Goal: Answer question/provide support

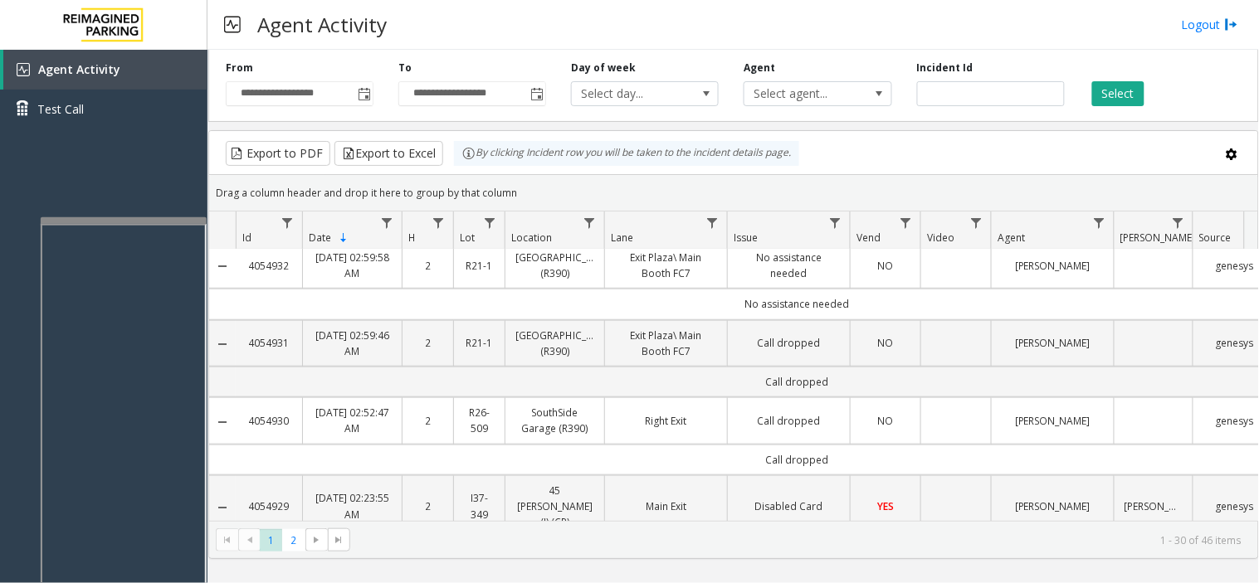
scroll to position [368, 0]
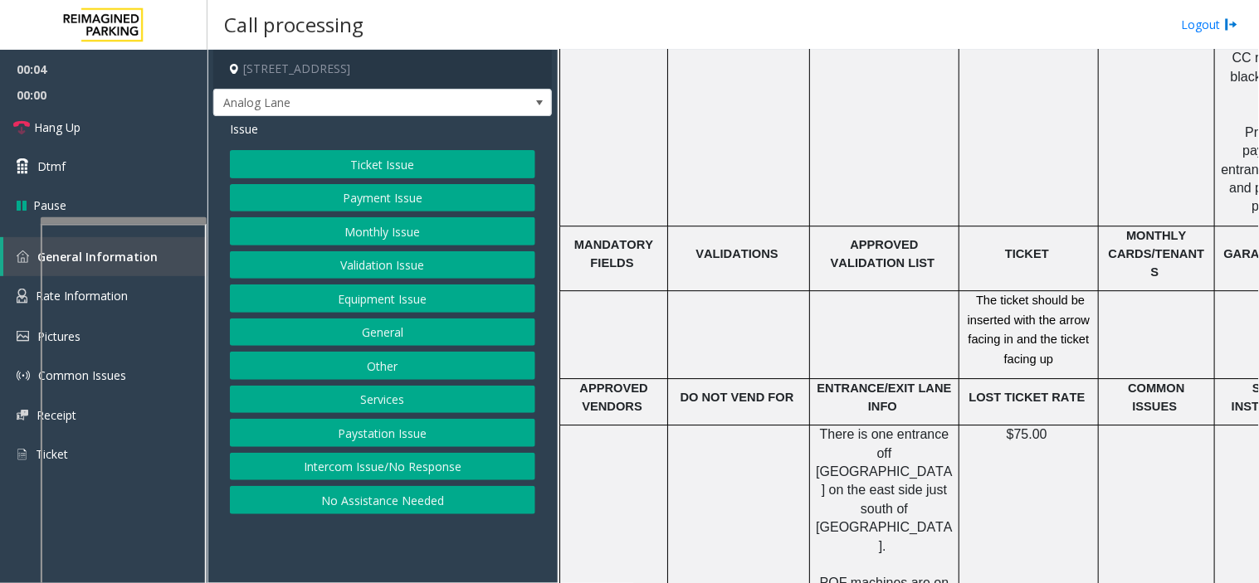
scroll to position [2284, 0]
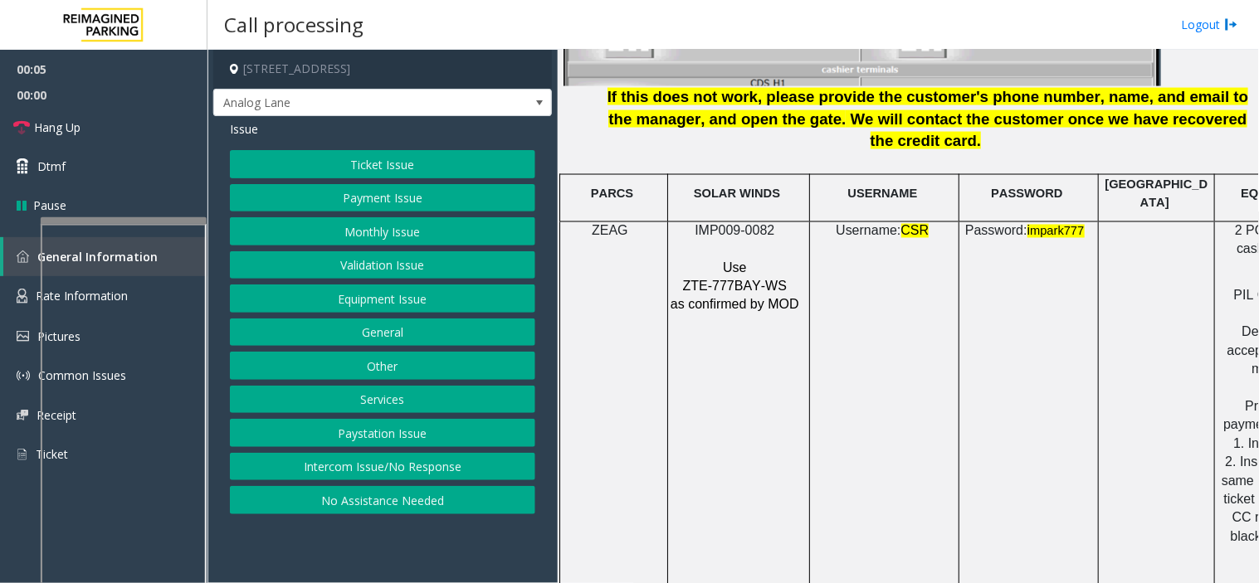
click at [757, 241] on p at bounding box center [737, 250] width 134 height 18
click at [747, 224] on span "IMP009-0082" at bounding box center [735, 231] width 80 height 14
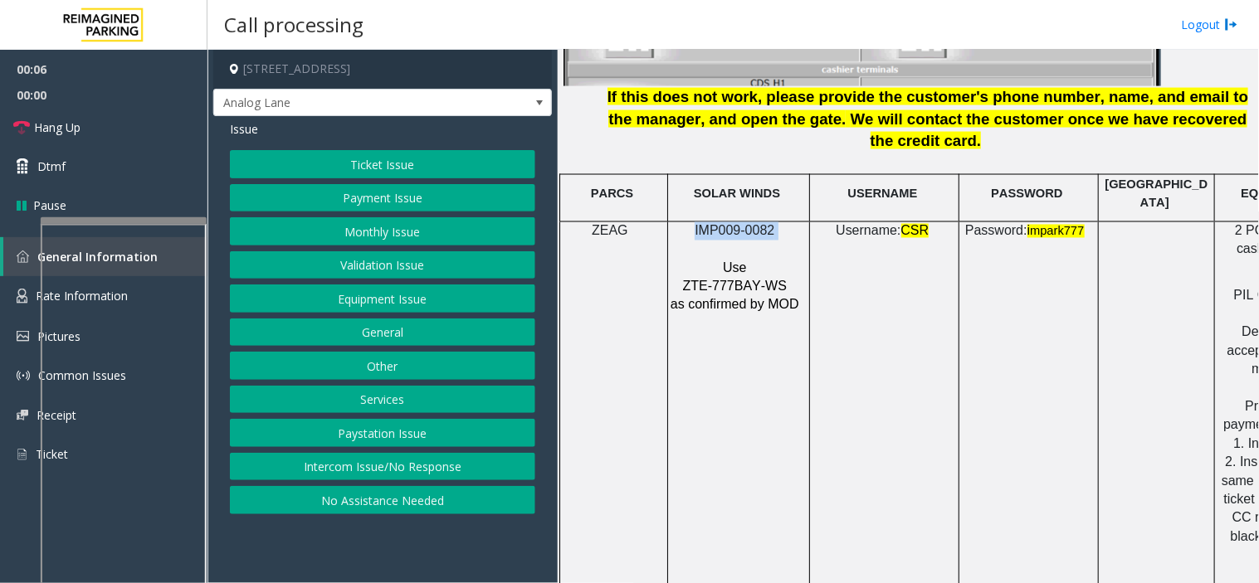
click at [747, 224] on span "IMP009-0082" at bounding box center [735, 231] width 80 height 14
copy p "IMP009-0082"
click at [380, 297] on button "Equipment Issue" at bounding box center [382, 299] width 305 height 28
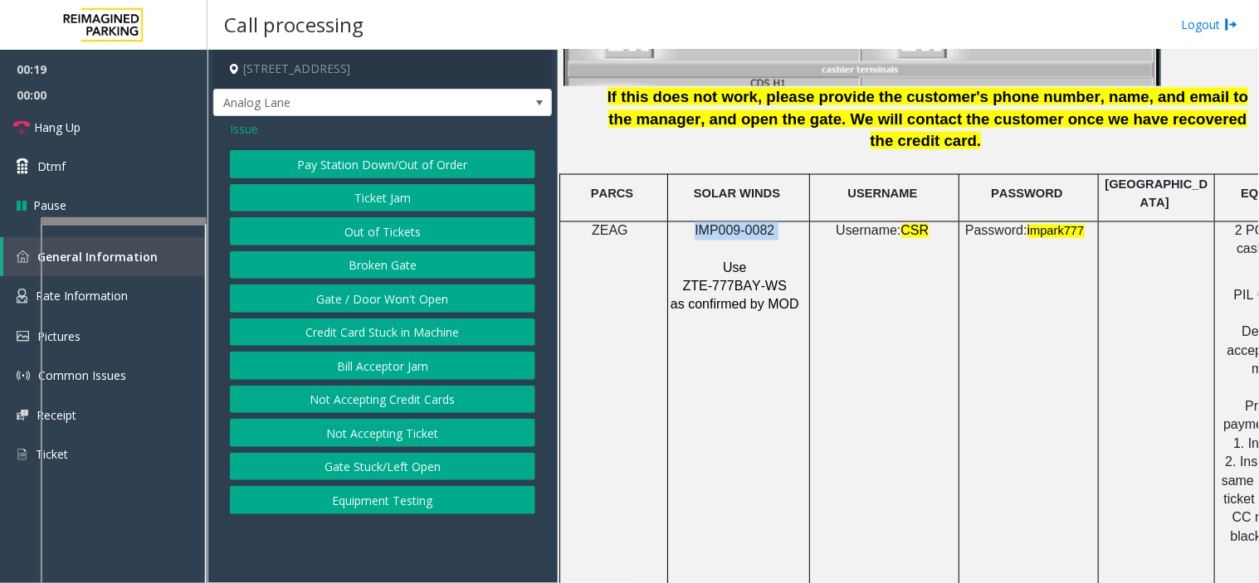
click at [380, 297] on button "Gate / Door Won't Open" at bounding box center [382, 299] width 305 height 28
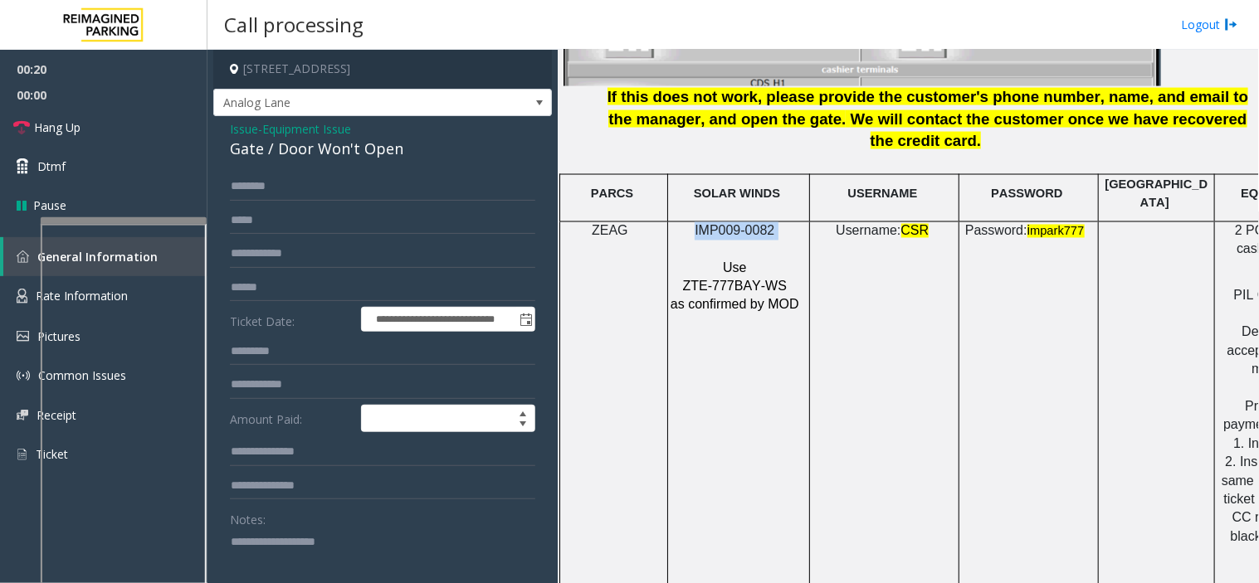
scroll to position [92, 0]
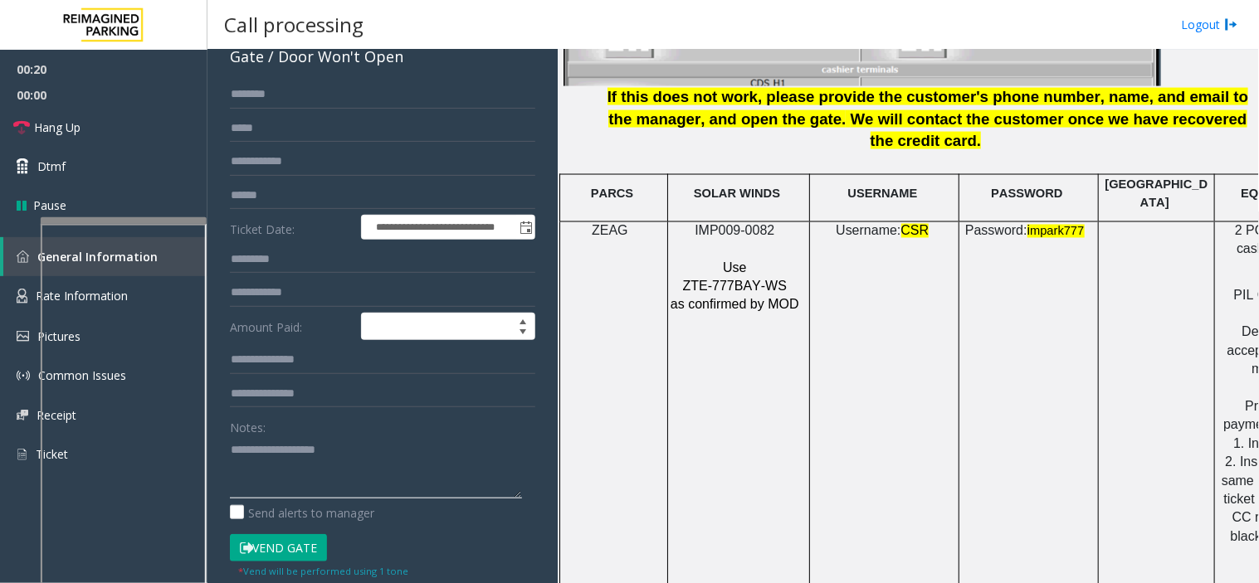
click at [317, 445] on textarea at bounding box center [376, 468] width 292 height 62
click at [115, 135] on link "Hang Up" at bounding box center [103, 127] width 207 height 39
click at [405, 460] on textarea at bounding box center [376, 468] width 292 height 62
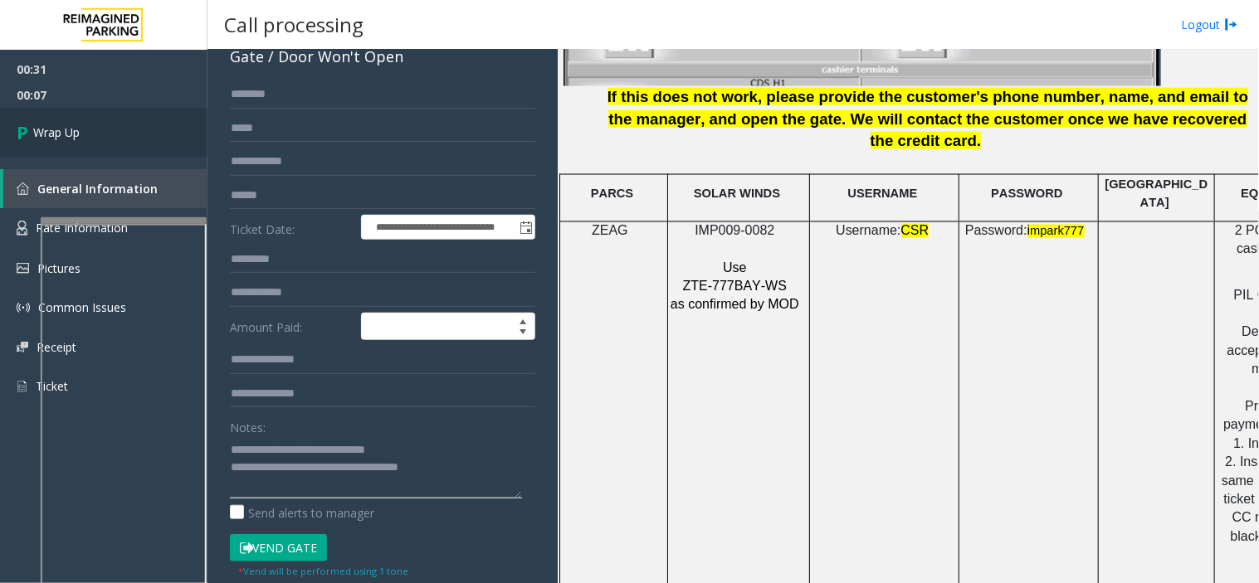
type textarea "**********"
click at [130, 115] on link "Wrap Up" at bounding box center [103, 132] width 207 height 49
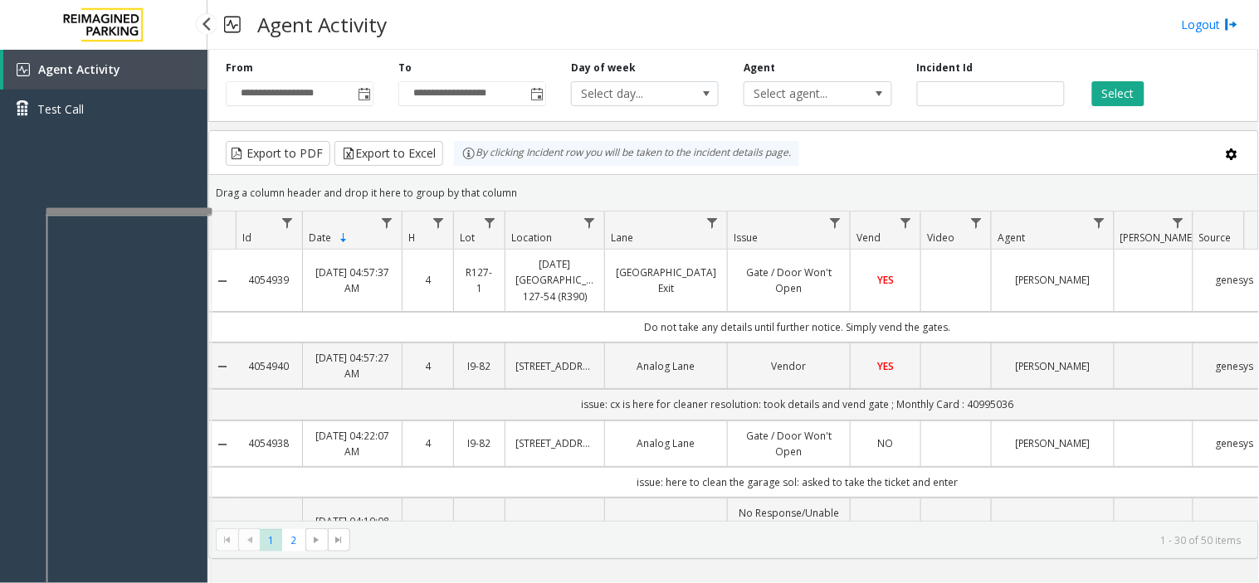
click at [146, 203] on app-root "**********" at bounding box center [629, 291] width 1259 height 583
